Goal: Task Accomplishment & Management: Use online tool/utility

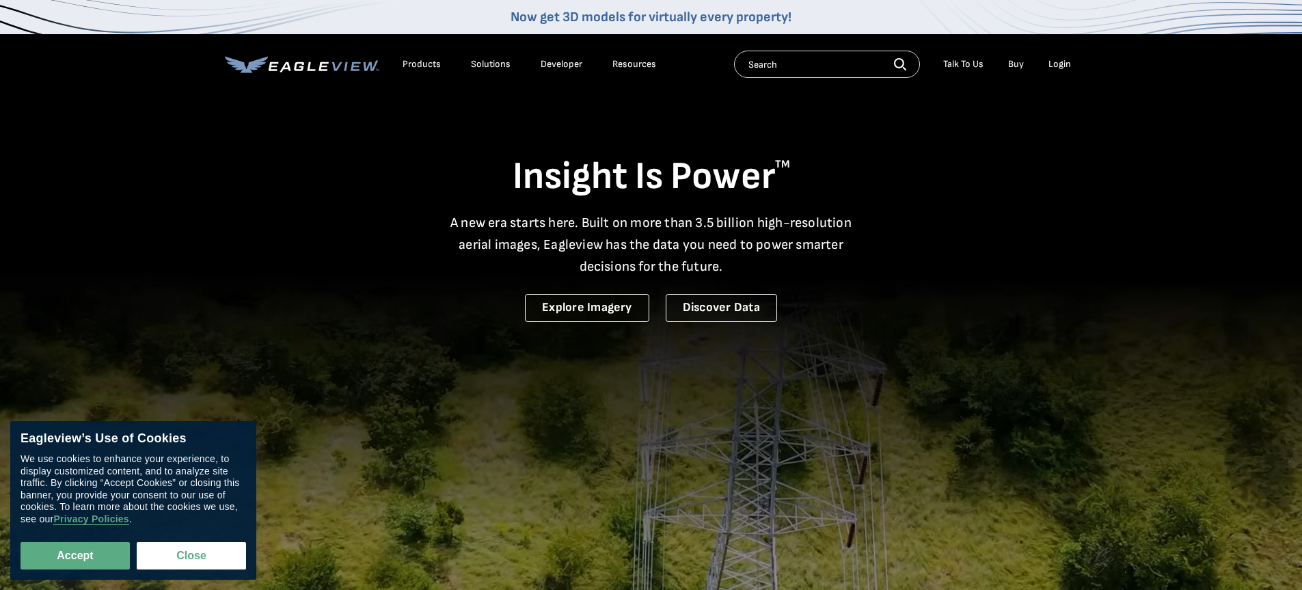
click at [1063, 63] on div "Login" at bounding box center [1060, 64] width 23 height 12
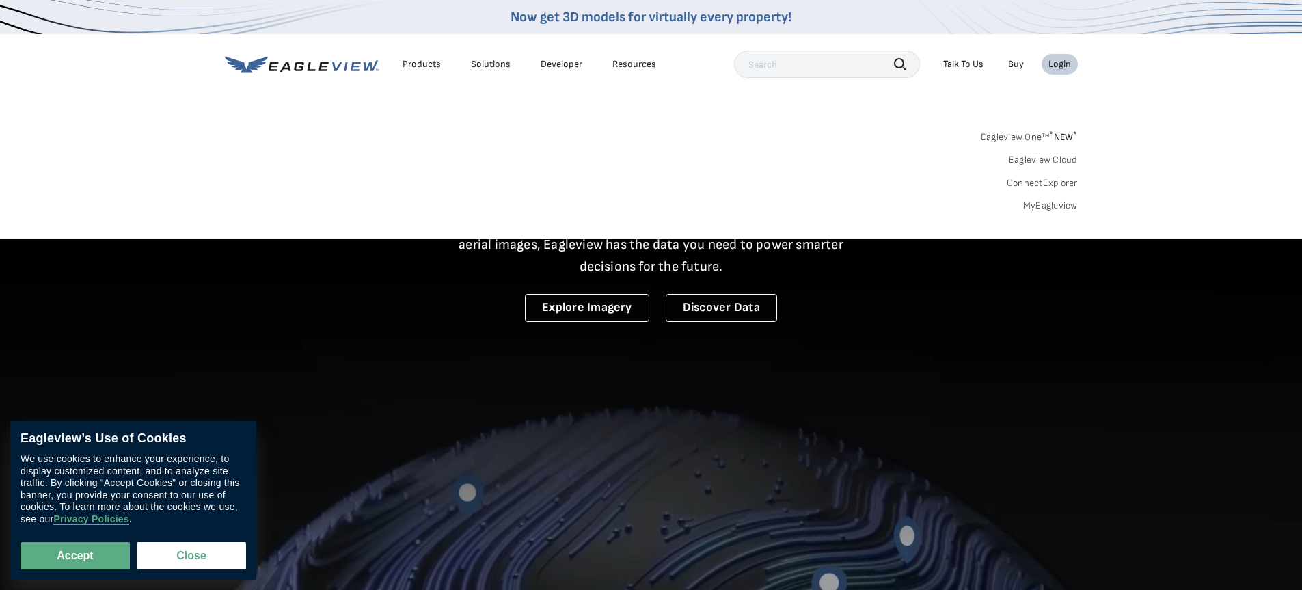
click at [1039, 204] on link "MyEagleview" at bounding box center [1050, 206] width 55 height 12
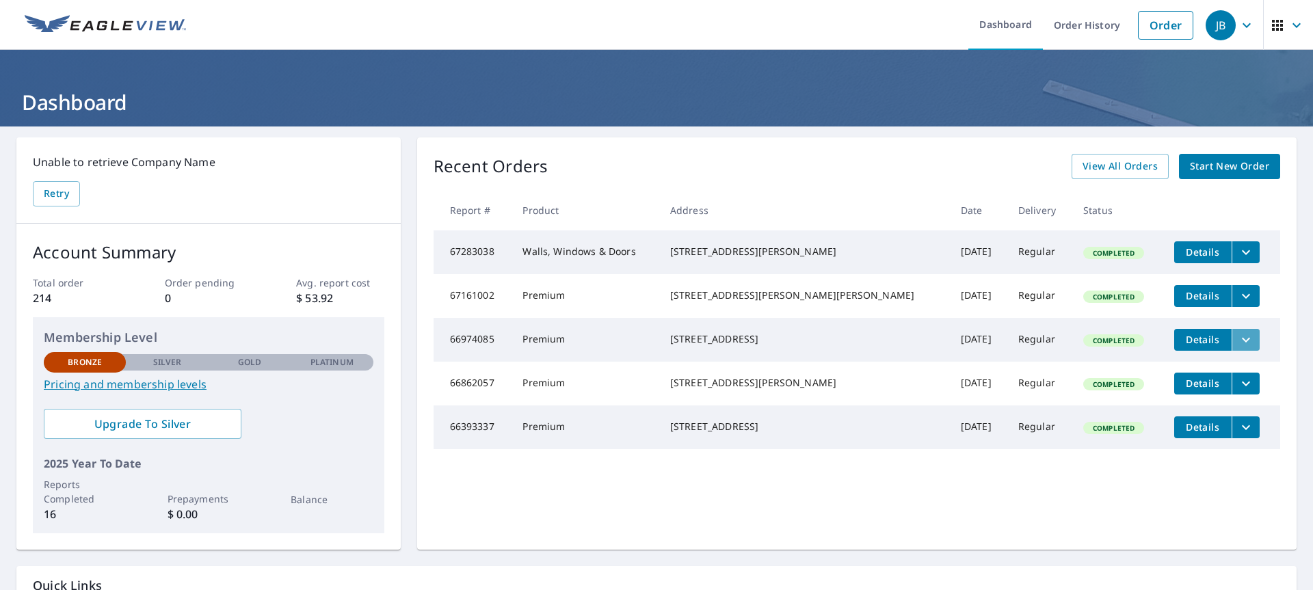
click at [1237, 348] on icon "filesDropdownBtn-66974085" at bounding box center [1245, 340] width 16 height 16
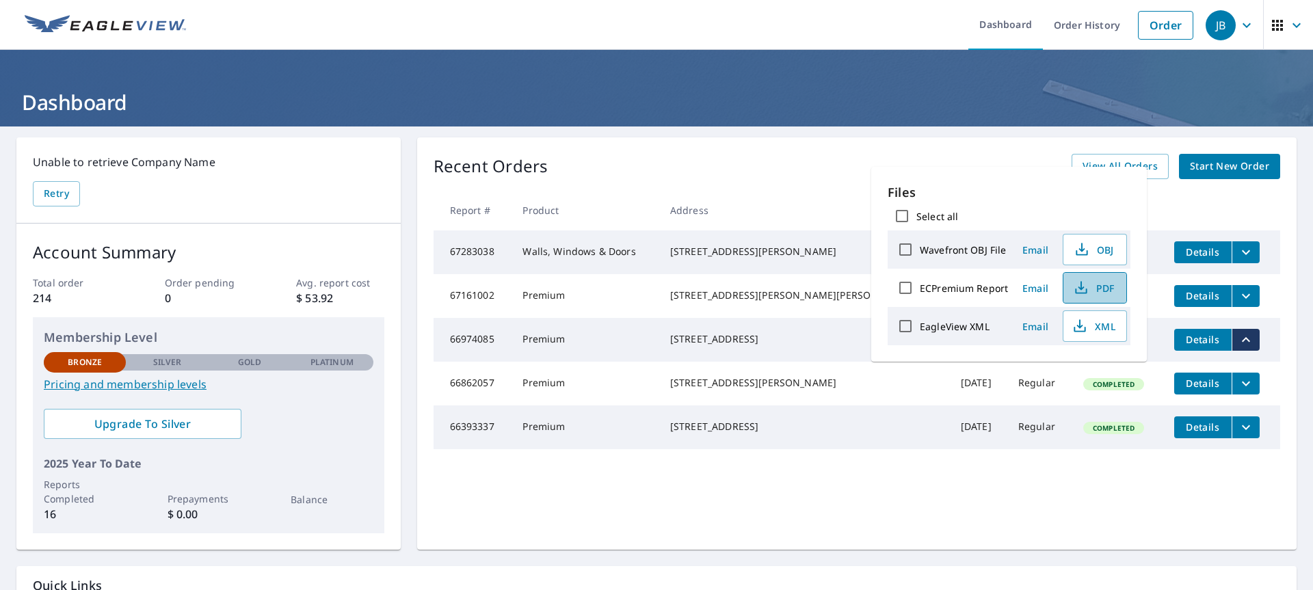
click at [1096, 286] on span "PDF" at bounding box center [1093, 288] width 44 height 16
